Goal: Use online tool/utility: Use online tool/utility

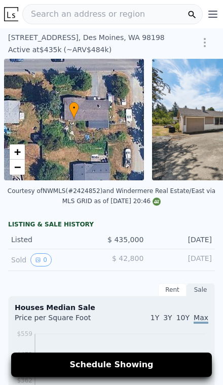
scroll to position [0, 4]
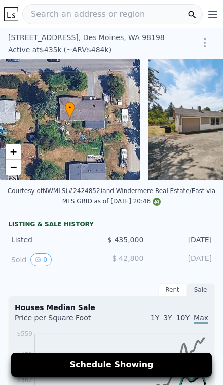
click at [53, 22] on div "Search an address or region" at bounding box center [84, 14] width 122 height 19
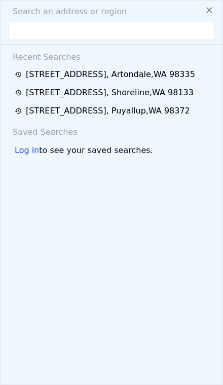
click at [69, 37] on input "text" at bounding box center [112, 31] width 206 height 18
click at [55, 33] on input "text" at bounding box center [112, 31] width 206 height 18
paste input "[STREET_ADDRESS][PERSON_NAME]"
type input "[STREET_ADDRESS][PERSON_NAME]"
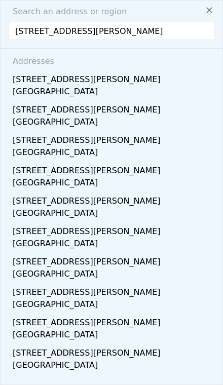
click at [63, 78] on div "[STREET_ADDRESS][PERSON_NAME]" at bounding box center [113, 77] width 201 height 16
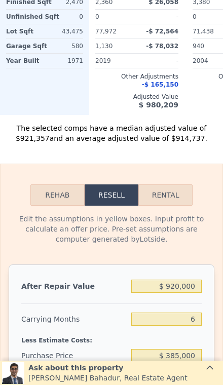
scroll to position [1267, 0]
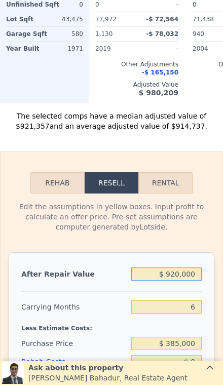
click at [193, 274] on input "$ 920,000" at bounding box center [166, 273] width 70 height 13
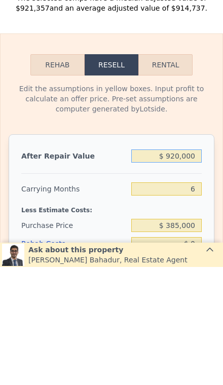
type input "$ 92,000"
type input "-$ 332,094"
type input "$ 9,200"
type input "-$ 408,839"
type input "$ 920"
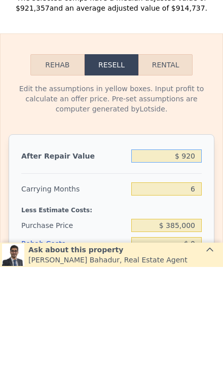
type input "-$ 416,513"
type input "$ 92"
type input "-$ 417,280"
type input "$ 9"
type input "-$ 417,357"
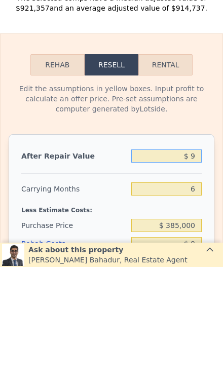
type input "$ 99"
type input "-$ 417,273"
type input "$ 999"
type input "-$ 416,440"
type input "$ 9,999"
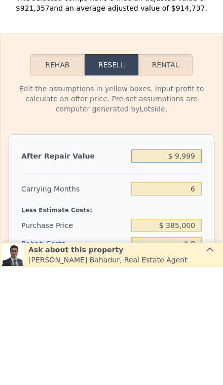
type input "-$ 408,098"
type input "$ 99,999"
type input "-$ 324,680"
type input "$ 999,999"
type input "$ 509,503"
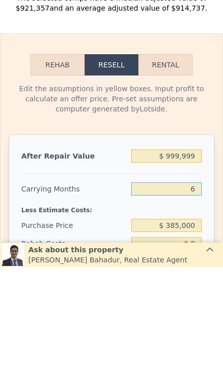
click at [195, 300] on input "6" at bounding box center [166, 306] width 70 height 13
type input "3"
type input "$ 522,415"
type input "3"
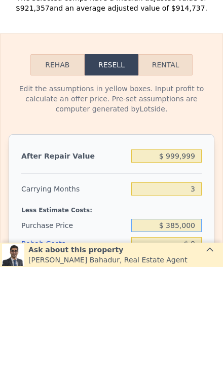
click at [192, 337] on input "$ 385,000" at bounding box center [166, 343] width 70 height 13
type input "$ 3"
type input "$ 650,000"
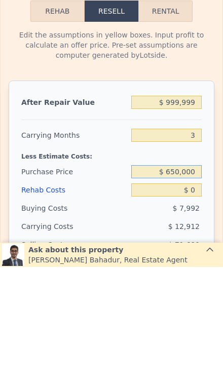
scroll to position [1320, 0]
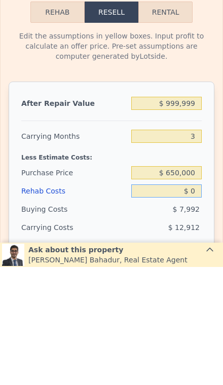
click at [194, 302] on input "$ 0" at bounding box center [166, 308] width 70 height 13
type input "$ 245,932"
type input "$ 1"
type input "$ 245,931"
type input "$ 12"
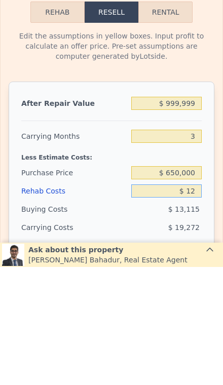
type input "$ 245,920"
type input "$ 120"
type input "$ 245,807"
type input "$ 1,200"
type input "$ 244,683"
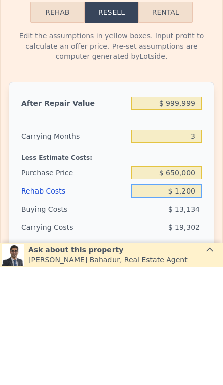
type input "$ 12,000"
type input "$ 233,452"
type input "$ 120,000"
type input "$ 121,132"
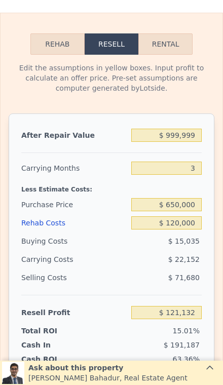
scroll to position [1406, 0]
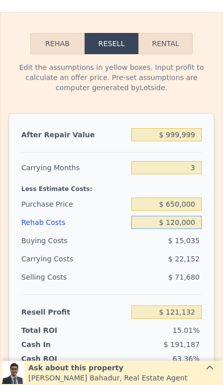
click at [191, 227] on input "$ 120,000" at bounding box center [166, 222] width 70 height 13
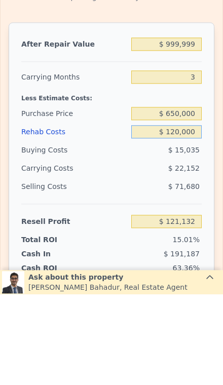
type input "$ 12,000"
type input "$ 233,452"
type input "$ 1,200"
type input "$ 244,683"
type input "$ 120"
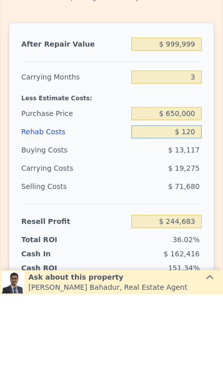
type input "$ 245,807"
type input "$ 12"
type input "$ 245,920"
type input "$ 1"
type input "$ 245,931"
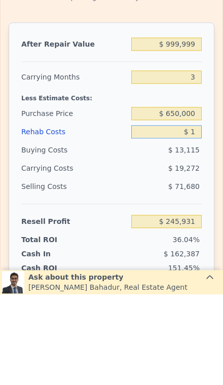
type input "$ 10"
type input "$ 245,922"
type input "$ 100"
type input "$ 245,827"
type input "$ 1,000"
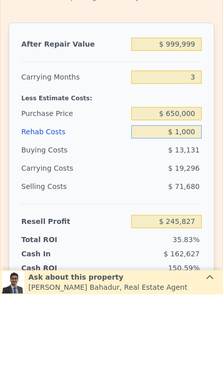
type input "$ 244,892"
type input "$ 10,000"
type input "$ 235,532"
type input "$ 100,000"
type input "$ 141,932"
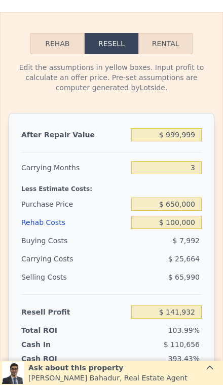
type input "$ 920,000"
type input "6"
type input "$ 0"
type input "$ 435,354"
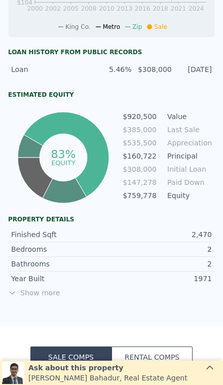
scroll to position [398, 0]
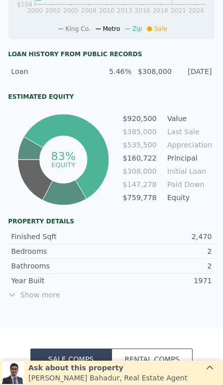
click at [34, 299] on span "Show more" at bounding box center [111, 295] width 207 height 10
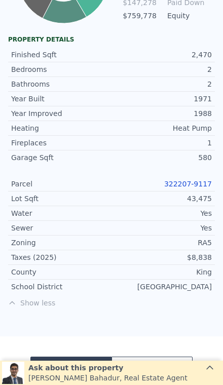
scroll to position [615, 0]
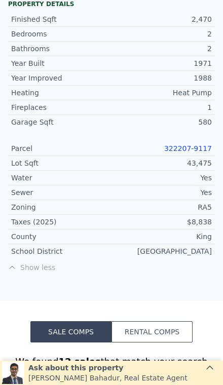
click at [182, 151] on link "322207-9117" at bounding box center [188, 148] width 48 height 8
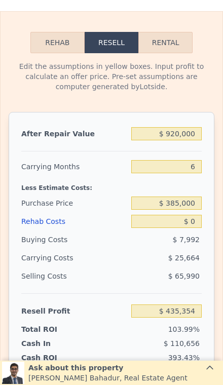
scroll to position [1415, 0]
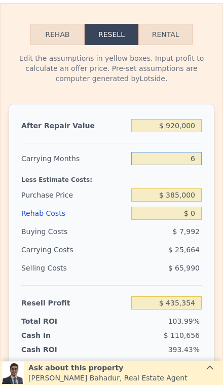
click at [192, 162] on input "6" at bounding box center [166, 158] width 70 height 13
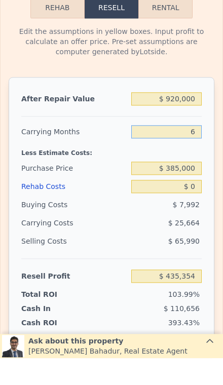
click at [197, 152] on input "6" at bounding box center [166, 158] width 70 height 13
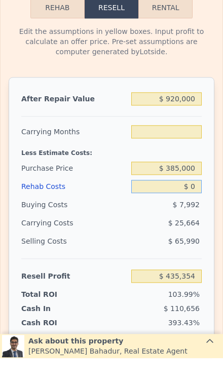
click at [192, 207] on input "$ 0" at bounding box center [166, 213] width 70 height 13
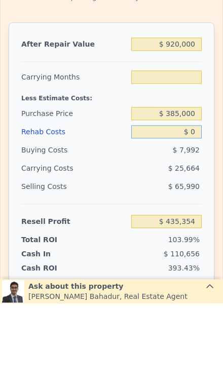
type input "$ 10"
type input "6"
type input "$ 435,344"
type input "$ 150"
type input "$ 435,196"
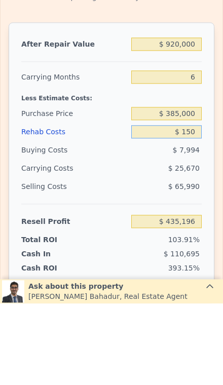
type input "$ 1,500"
type input "$ 433,758"
type input "$ 15,000"
type input "$ 419,394"
type input "$ 150,000"
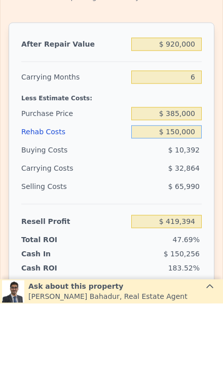
type input "$ 275,754"
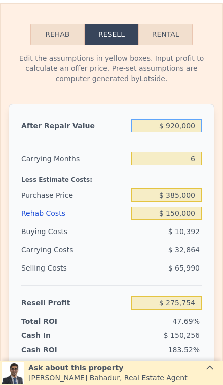
click at [188, 131] on input "$ 920,000" at bounding box center [166, 125] width 70 height 13
type input "$ 92,000"
type input "-$ 491,694"
type input "$ 9,200"
type input "-$ 568,439"
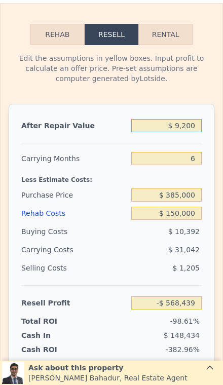
type input "$ 920"
type input "-$ 576,113"
type input "$ 92"
type input "-$ 576,880"
type input "$ 9"
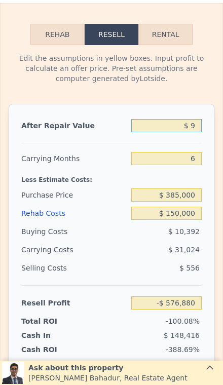
type input "-$ 576,957"
type input "$ 1"
type input "-$ 576,965"
type input "$ 11"
type input "-$ 576,955"
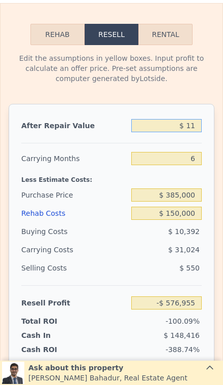
type input "$ 110"
type input "-$ 576,864"
type input "$ 1,100"
type input "-$ 575,948"
type input "$ 11,000"
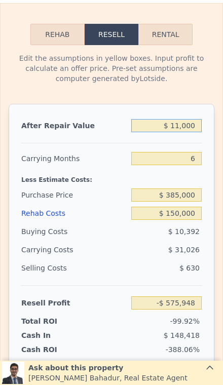
type input "-$ 566,771"
type input "$ 110,000"
type input "-$ 475,010"
type input "$ 1,100,000"
type input "$ 442,591"
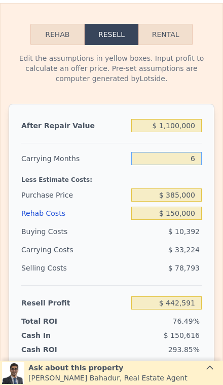
click at [191, 161] on input "6" at bounding box center [166, 158] width 70 height 13
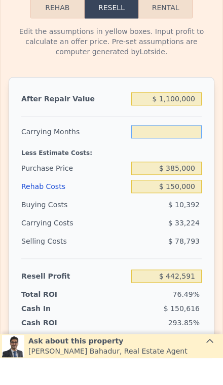
type input "2"
type input "$ 464,741"
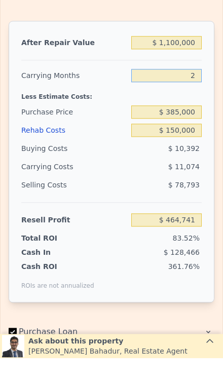
scroll to position [1488, 0]
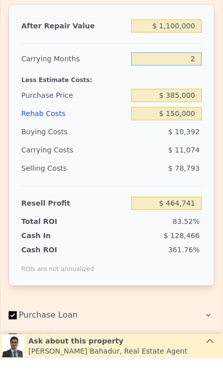
type input "2"
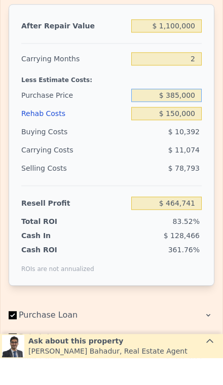
click at [186, 115] on input "$ 385,000" at bounding box center [166, 121] width 70 height 13
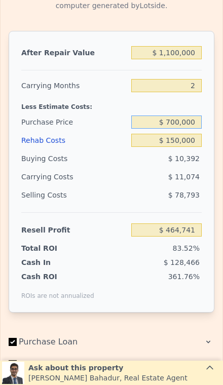
type input "$ 700,000"
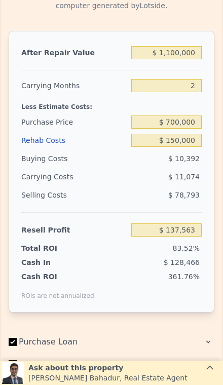
type input "$ 138,612"
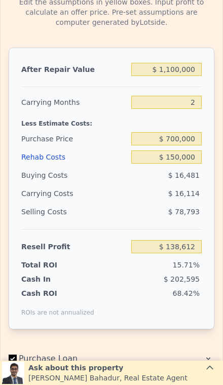
scroll to position [1472, 0]
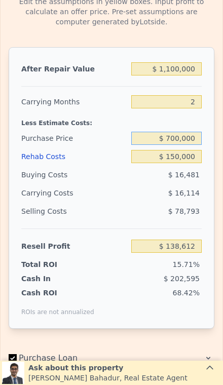
click at [187, 138] on input "$ 700,000" at bounding box center [166, 138] width 70 height 13
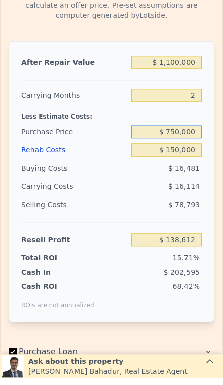
type input "$ 750,000"
type input "$ 86,845"
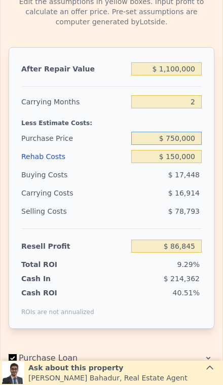
click at [183, 143] on input "$ 750,000" at bounding box center [166, 138] width 70 height 13
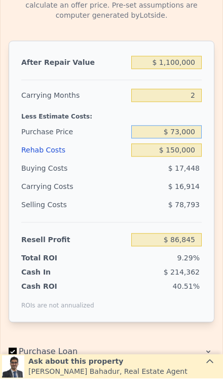
type input "$ 730,000"
type input "$ 107,552"
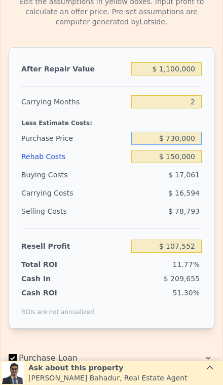
click at [198, 140] on input "$ 730,000" at bounding box center [166, 138] width 70 height 13
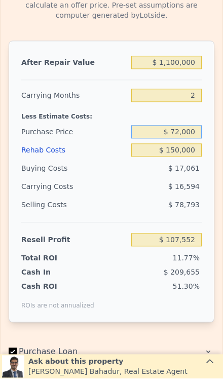
type input "$ 720,000"
type input "$ 117,905"
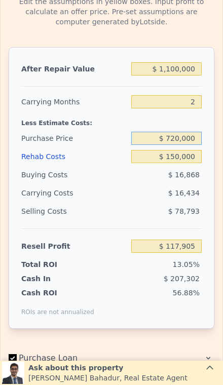
click at [200, 141] on input "$ 720,000" at bounding box center [166, 138] width 70 height 13
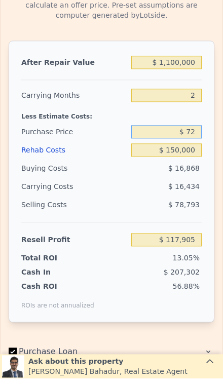
type input "$ 7"
type input "$ 620,000"
type input "$ 221,438"
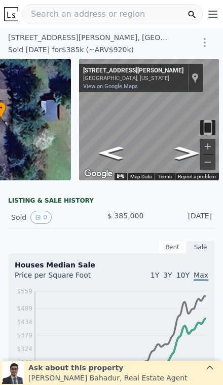
scroll to position [0, 0]
